Goal: Information Seeking & Learning: Understand process/instructions

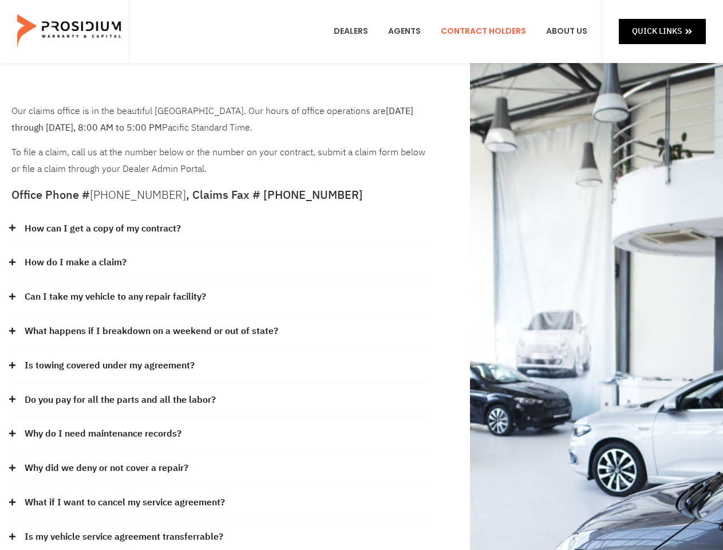
click at [361, 275] on div "How do I make a claim?" at bounding box center [219, 263] width 416 height 34
click at [219, 229] on div "How can I get a copy of my contract?" at bounding box center [219, 229] width 416 height 34
click at [102, 228] on link "How can I get a copy of my contract?" at bounding box center [103, 228] width 156 height 17
click at [219, 263] on div "How do I make a claim?" at bounding box center [219, 263] width 416 height 34
click at [75, 262] on link "How do I make a claim?" at bounding box center [76, 262] width 102 height 17
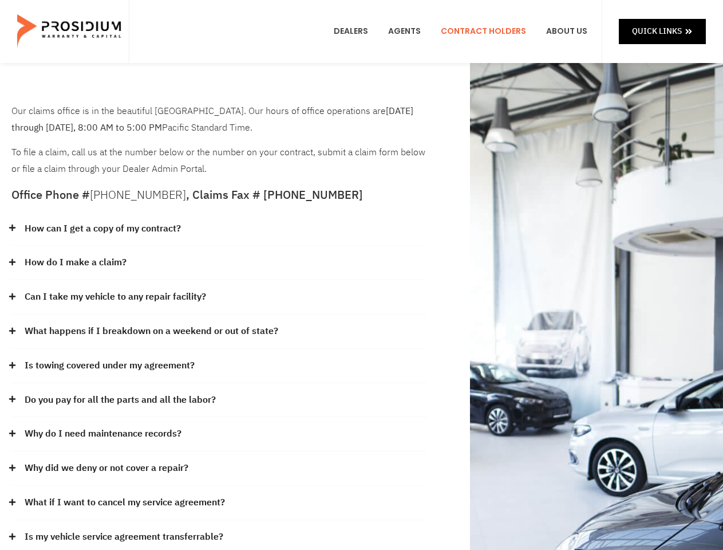
click at [219, 297] on div "Can I take my vehicle to any repair facility?" at bounding box center [219, 297] width 416 height 34
click at [116, 297] on link "Can I take my vehicle to any repair facility?" at bounding box center [116, 297] width 182 height 17
click at [219, 332] on link "What happens if I breakdown on a weekend or out of state?" at bounding box center [152, 331] width 254 height 17
click at [150, 331] on link "What happens if I breakdown on a weekend or out of state?" at bounding box center [152, 331] width 254 height 17
click at [219, 366] on div "Is towing covered under my agreement?" at bounding box center [219, 366] width 416 height 34
